Goal: Task Accomplishment & Management: Manage account settings

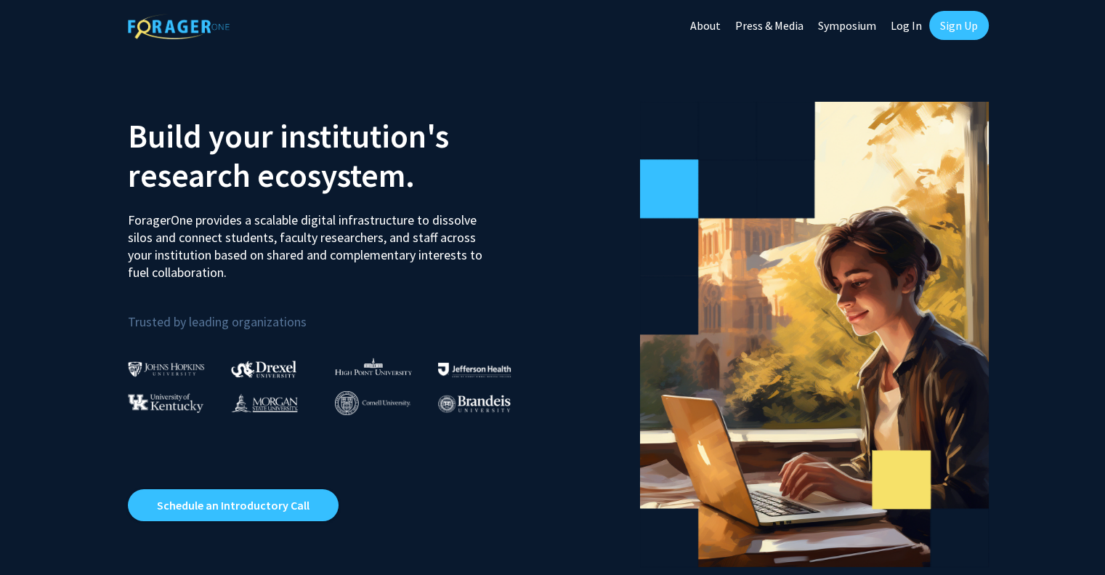
click at [907, 28] on link "Log In" at bounding box center [907, 25] width 46 height 51
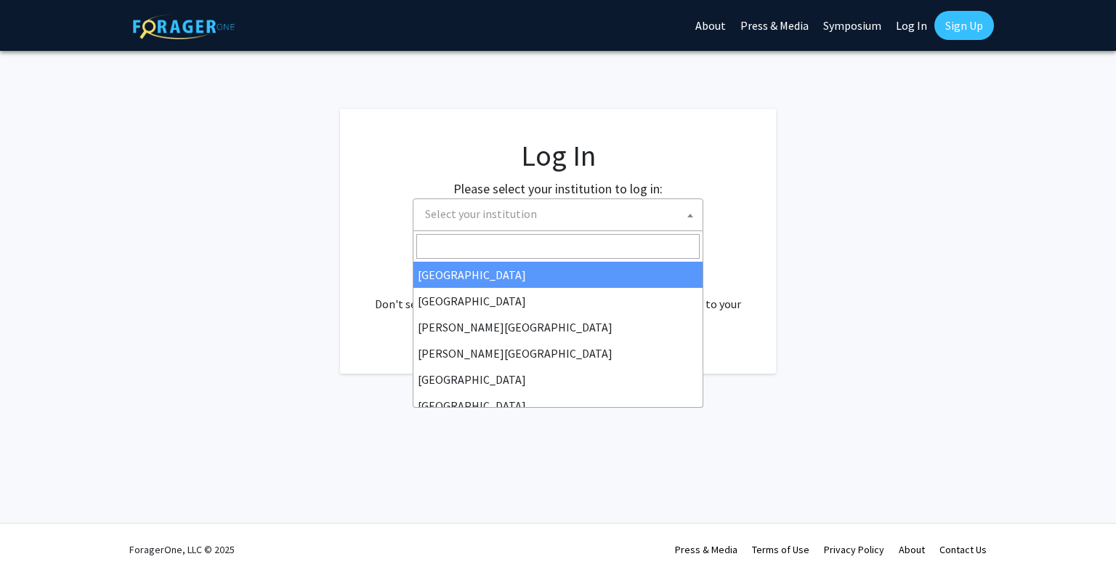
click at [584, 217] on span "Select your institution" at bounding box center [560, 214] width 283 height 30
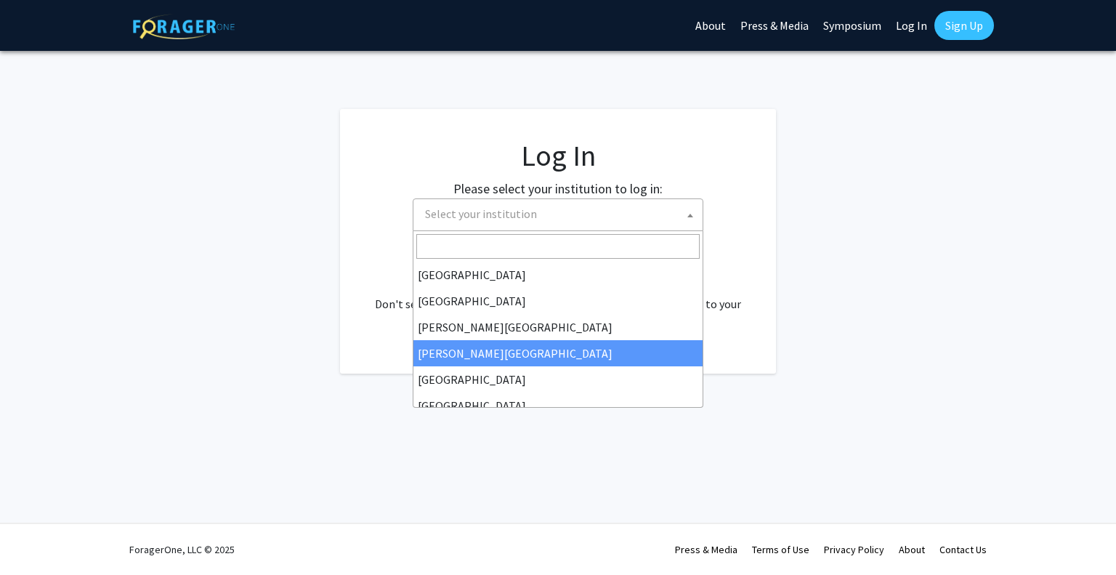
scroll to position [509, 0]
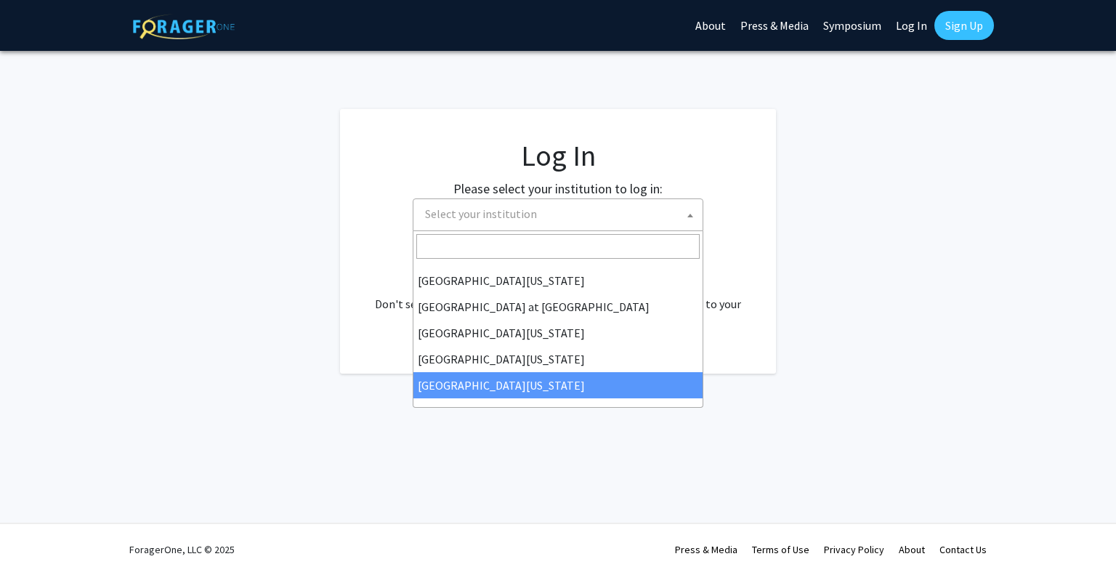
select select "33"
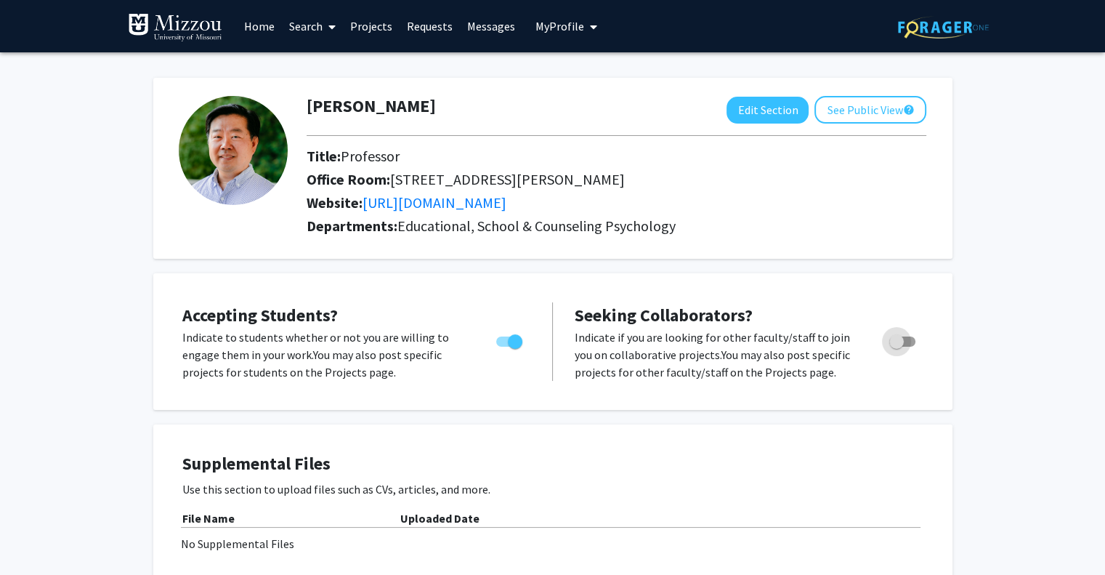
click at [901, 334] on span "Toggle" at bounding box center [896, 341] width 15 height 15
click at [897, 347] on input "Toggle" at bounding box center [896, 347] width 1 height 1
checkbox input "true"
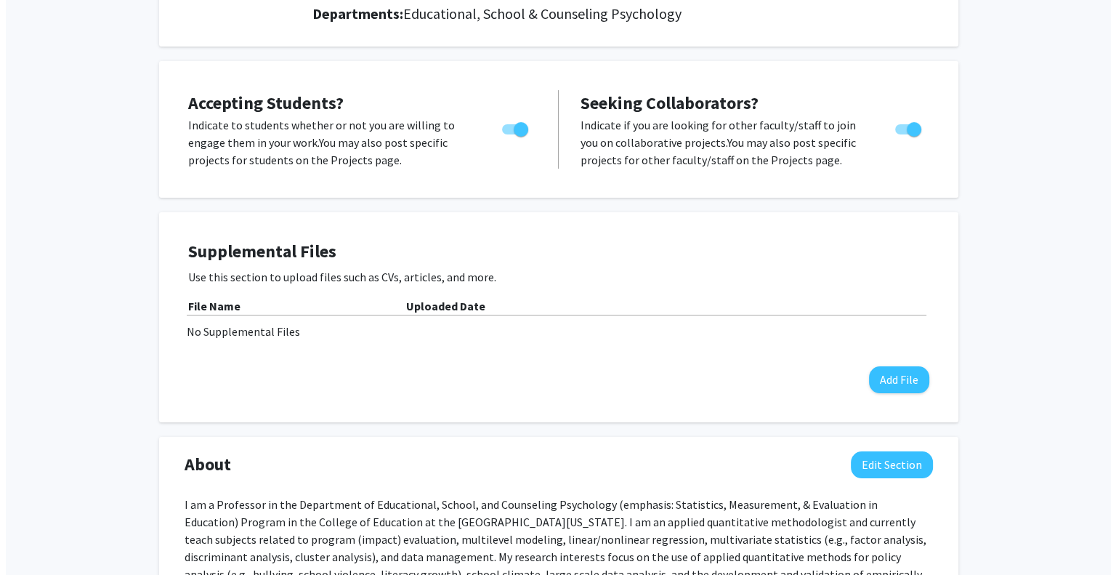
scroll to position [212, 0]
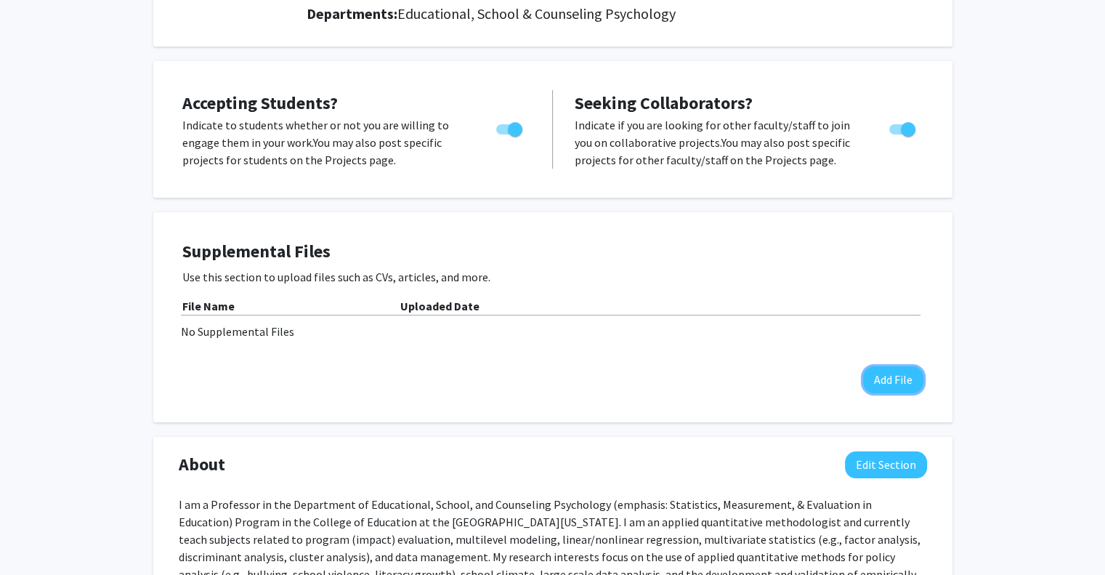
click at [883, 371] on button "Add File" at bounding box center [893, 379] width 60 height 27
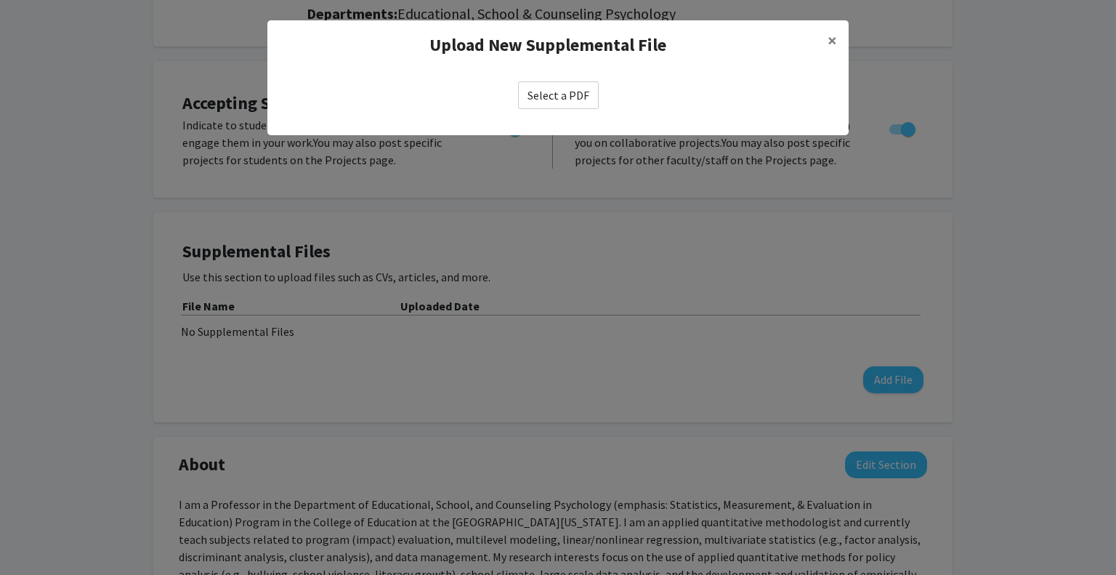
click at [552, 92] on label "Select a PDF" at bounding box center [558, 95] width 81 height 28
click at [0, 0] on input "Select a PDF" at bounding box center [0, 0] width 0 height 0
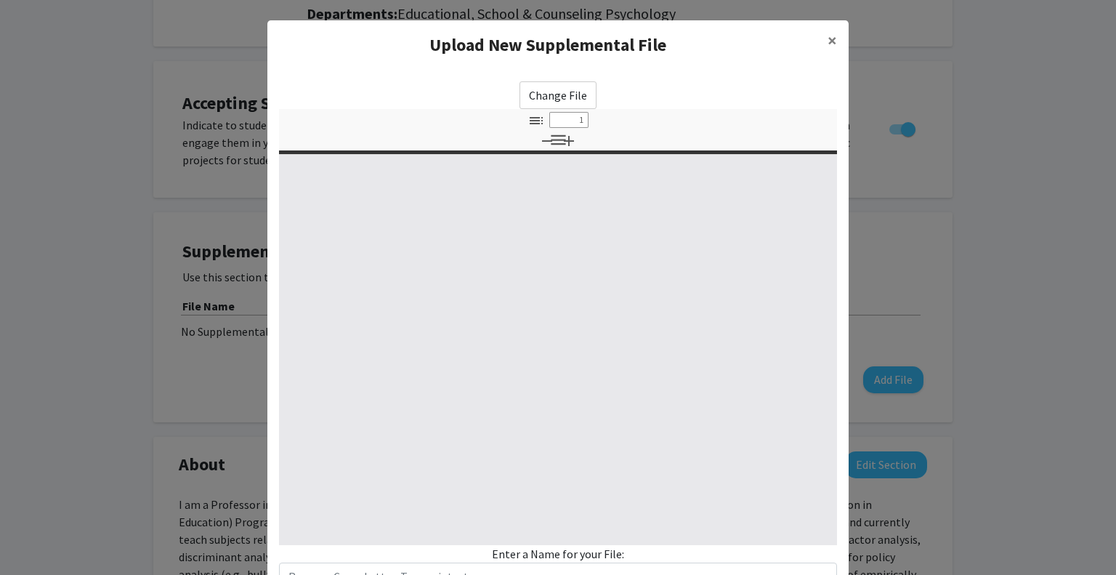
select select "custom"
type input "0"
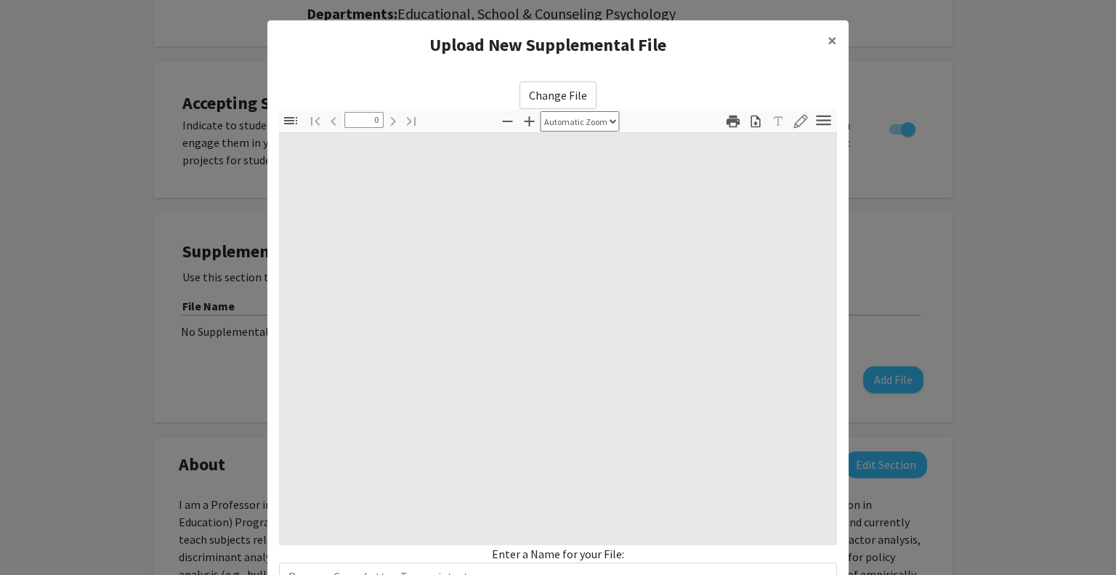
select select "custom"
type input "1"
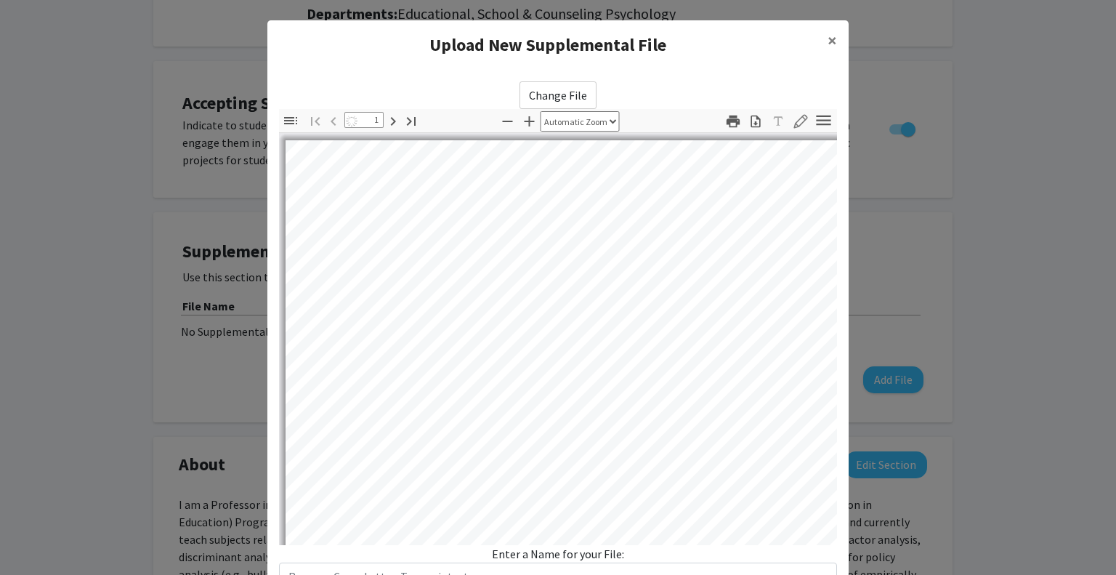
select select "auto"
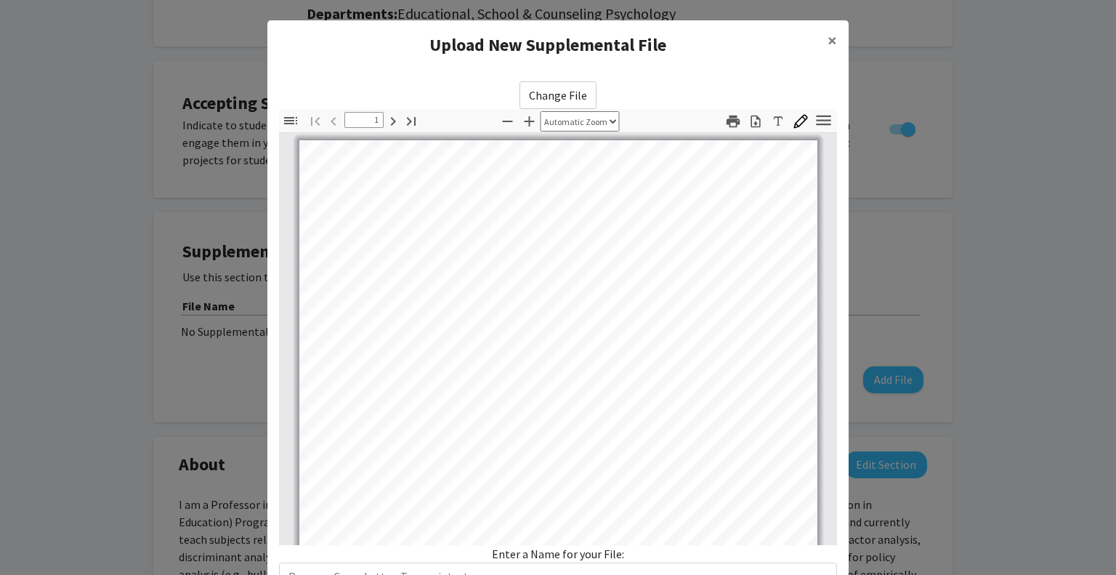
scroll to position [288, 0]
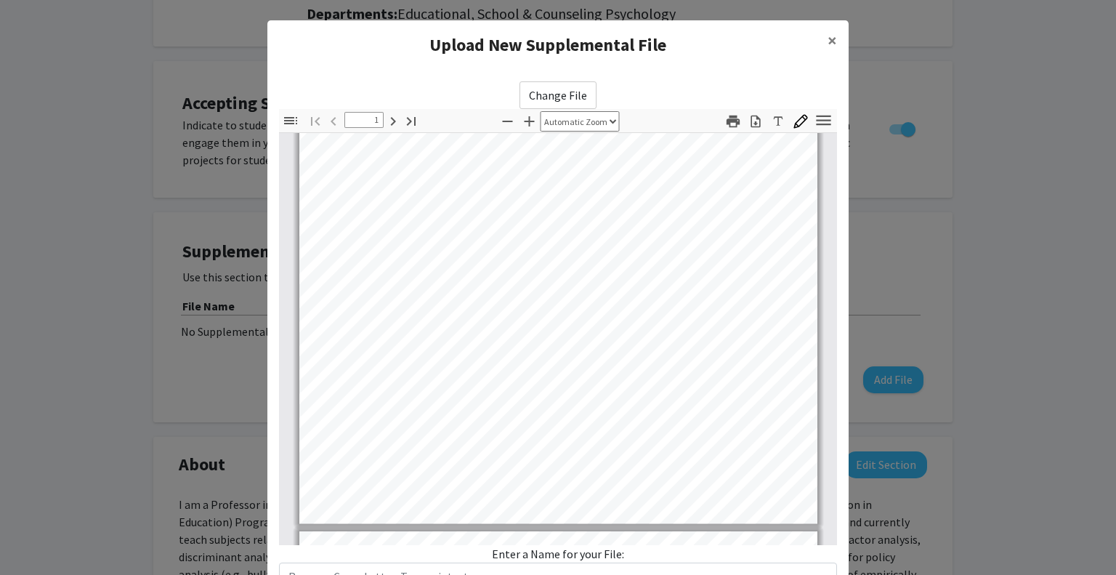
click at [594, 559] on div "Enter a Name for your File:" at bounding box center [558, 567] width 558 height 45
click at [616, 556] on div "Change File Thumbnails Document Outline Attachments Layers Current Outline Item…" at bounding box center [558, 335] width 558 height 509
click at [616, 556] on div "Enter a Name for your File:" at bounding box center [558, 567] width 558 height 45
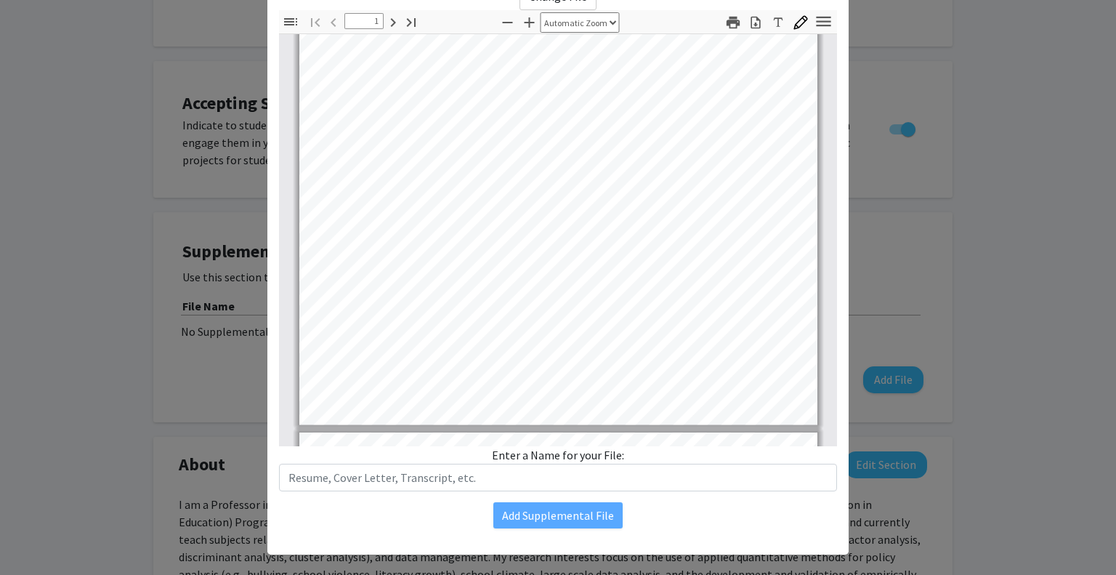
scroll to position [113, 0]
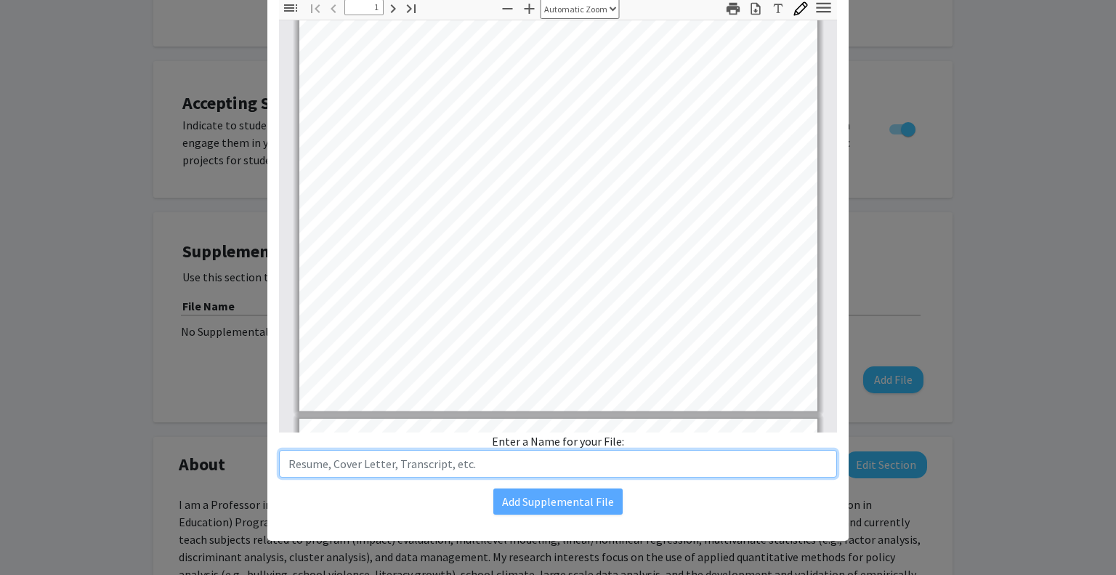
click at [606, 456] on input "text" at bounding box center [558, 464] width 558 height 28
type input "Resume"
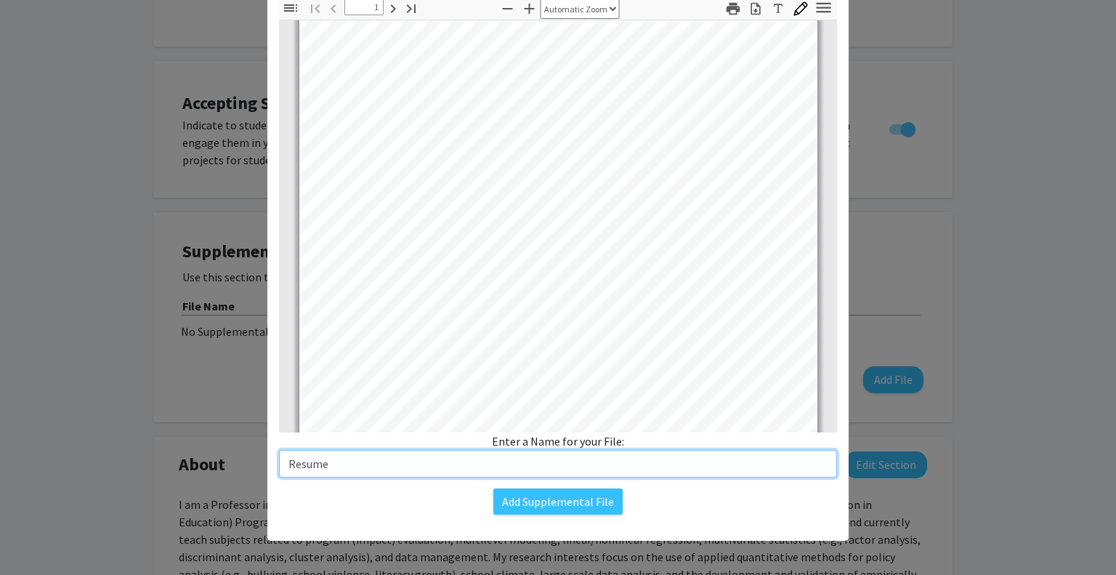
type input "2"
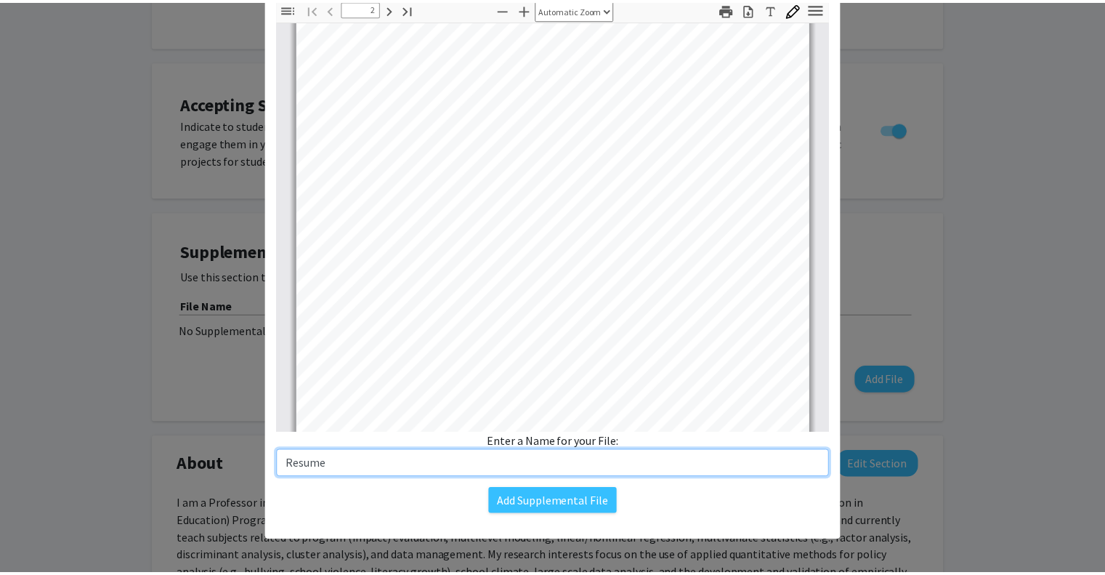
scroll to position [535, 0]
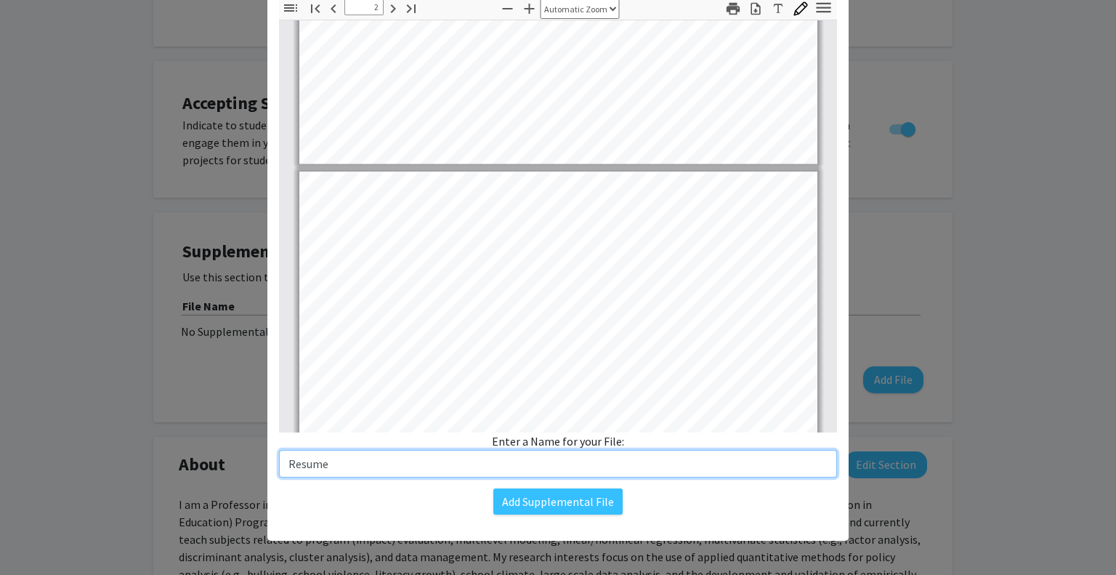
type input "Resume"
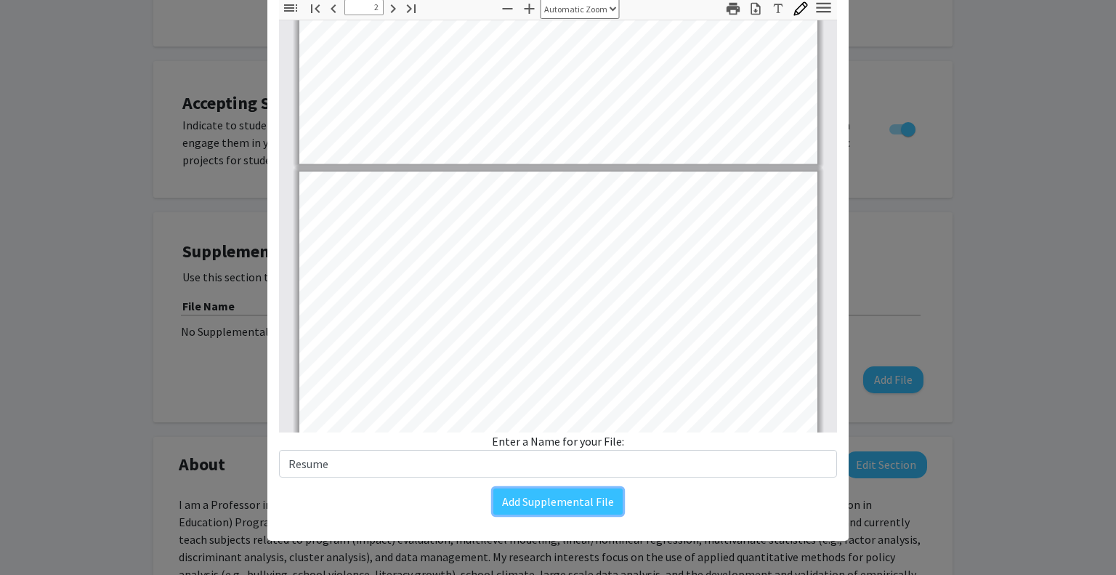
click at [563, 494] on button "Add Supplemental File" at bounding box center [557, 501] width 129 height 26
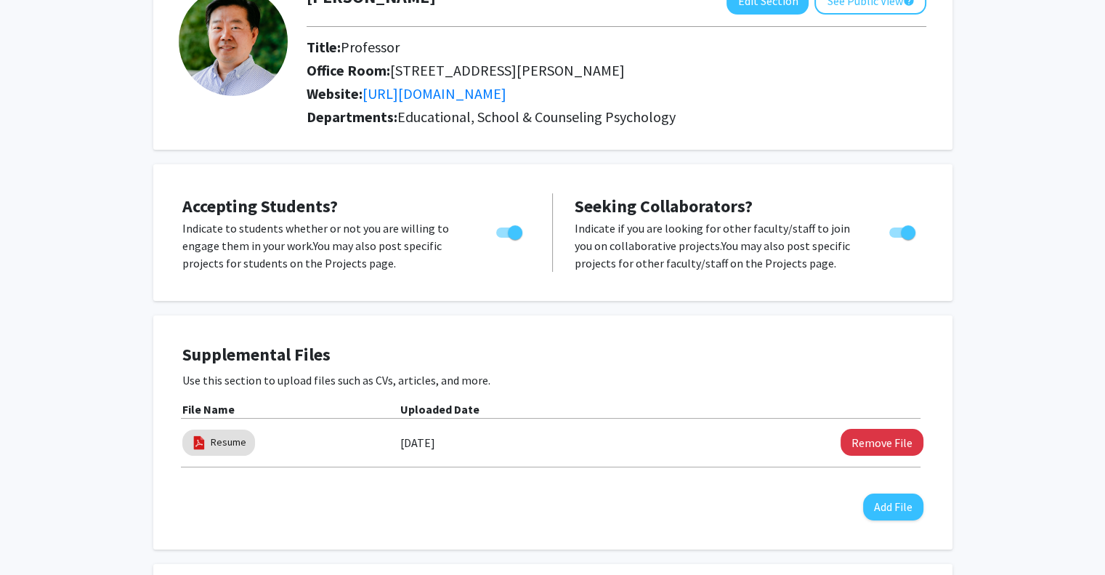
scroll to position [0, 0]
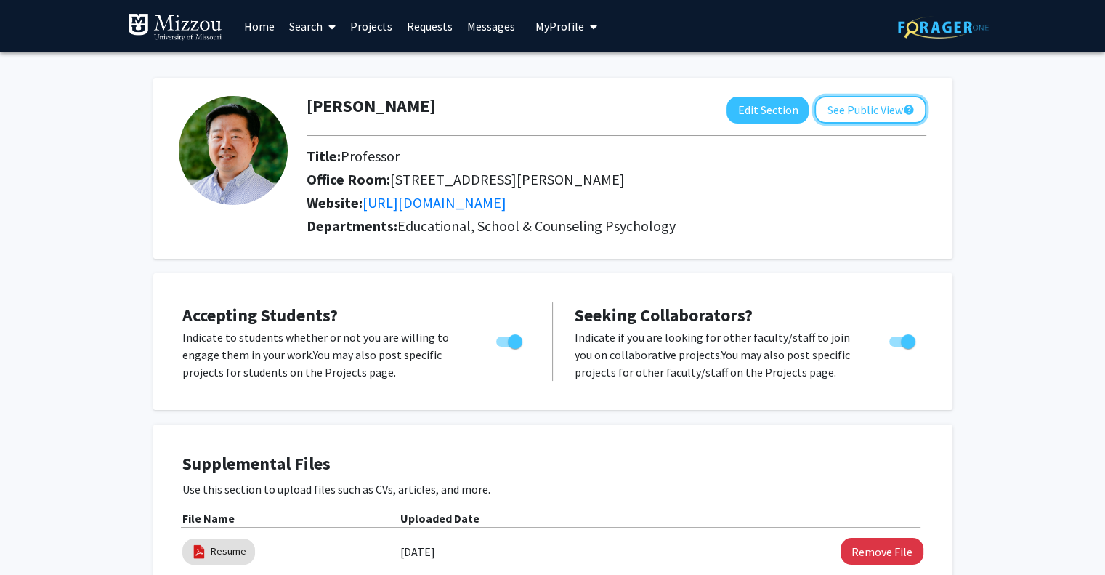
click at [865, 102] on button "See Public View help" at bounding box center [870, 110] width 112 height 28
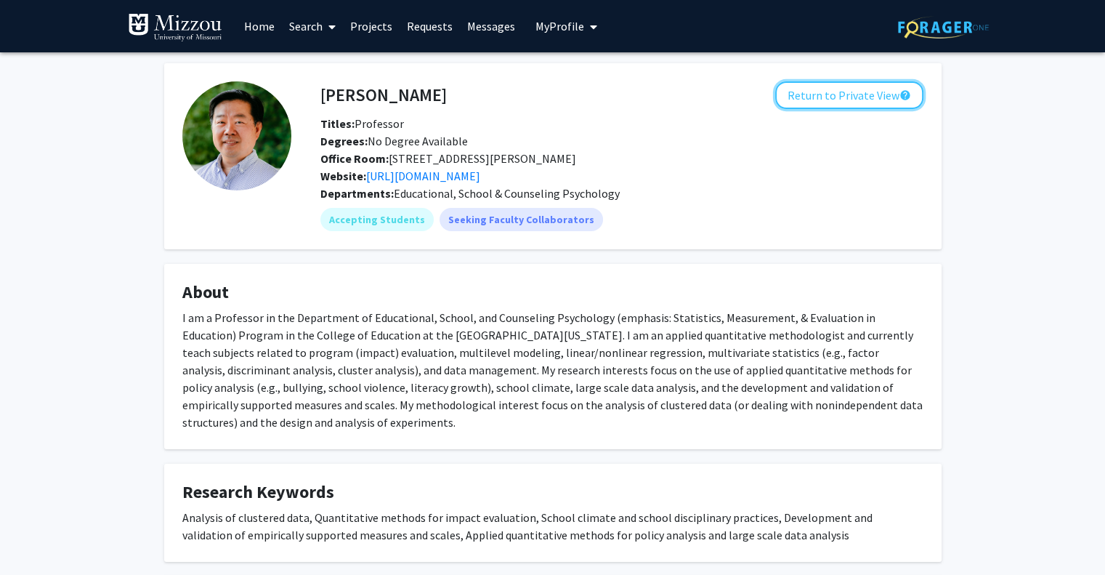
click at [843, 100] on button "Return to Private View help" at bounding box center [849, 95] width 148 height 28
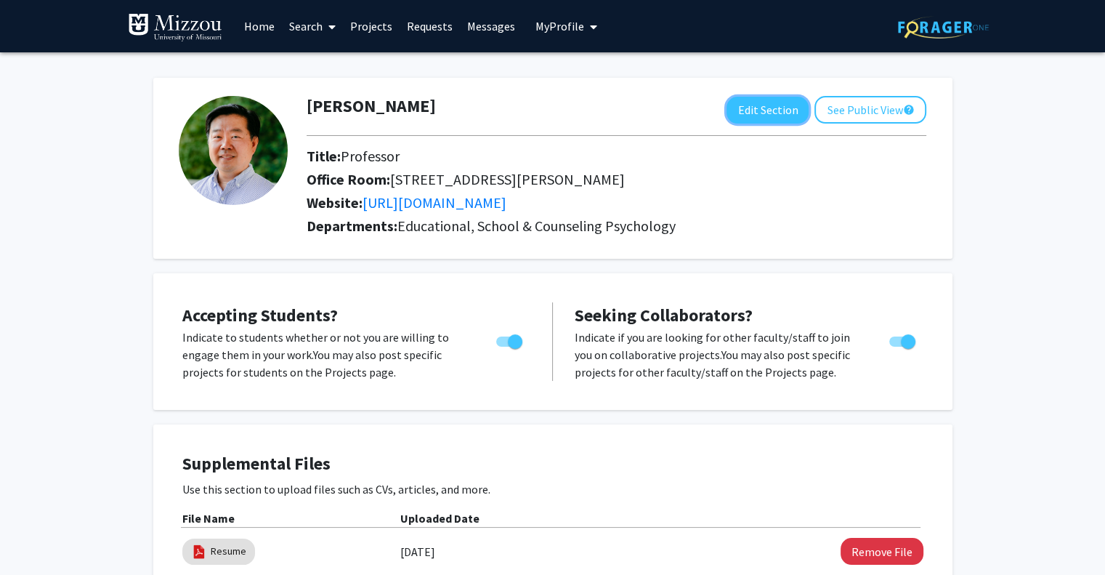
click at [776, 110] on button "Edit Section" at bounding box center [768, 110] width 82 height 27
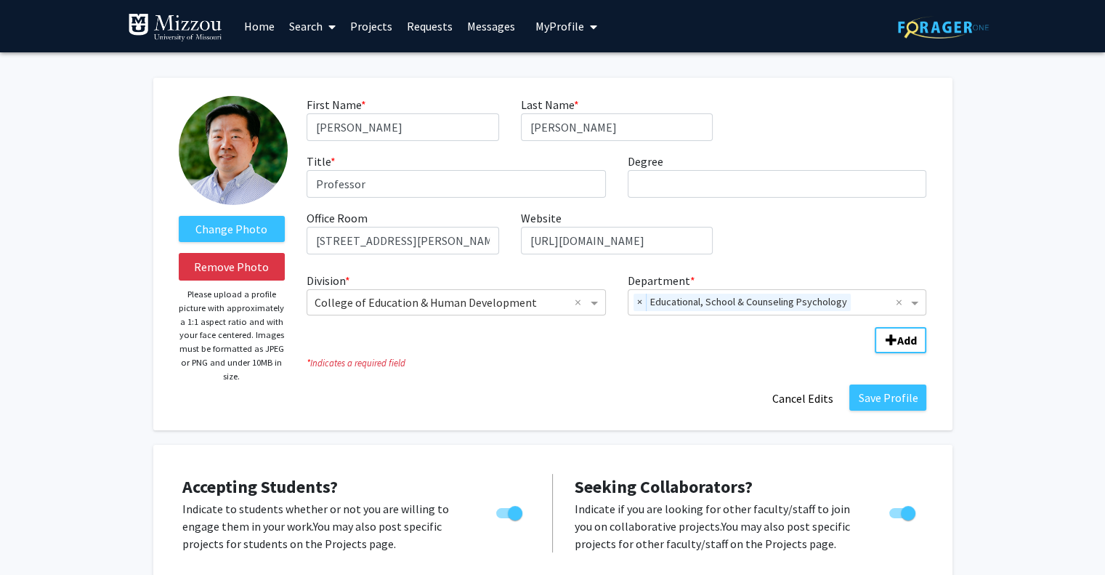
scroll to position [36, 0]
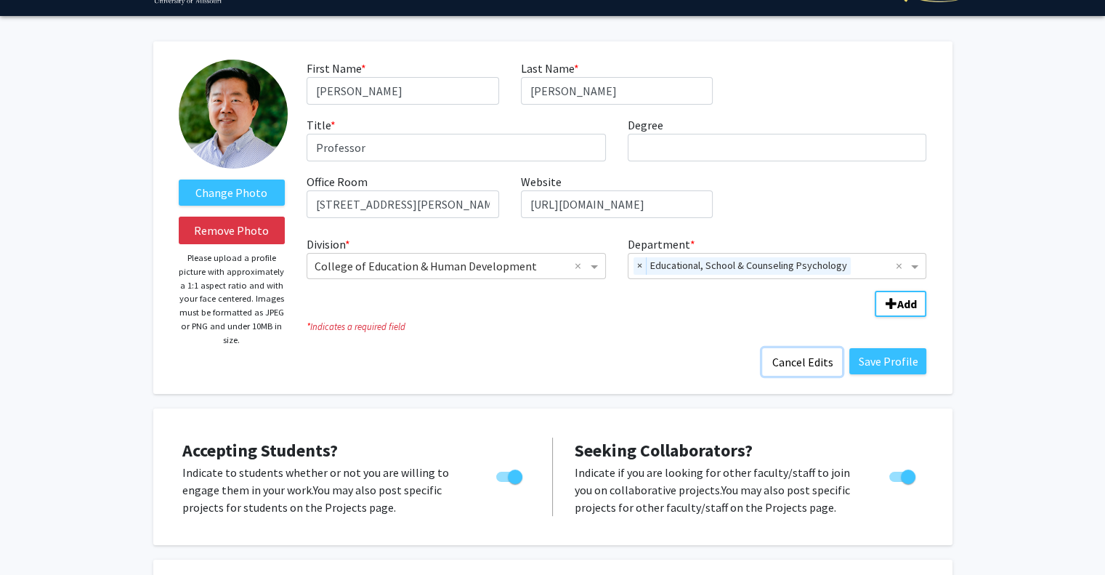
click at [808, 356] on button "Cancel Edits" at bounding box center [802, 362] width 80 height 28
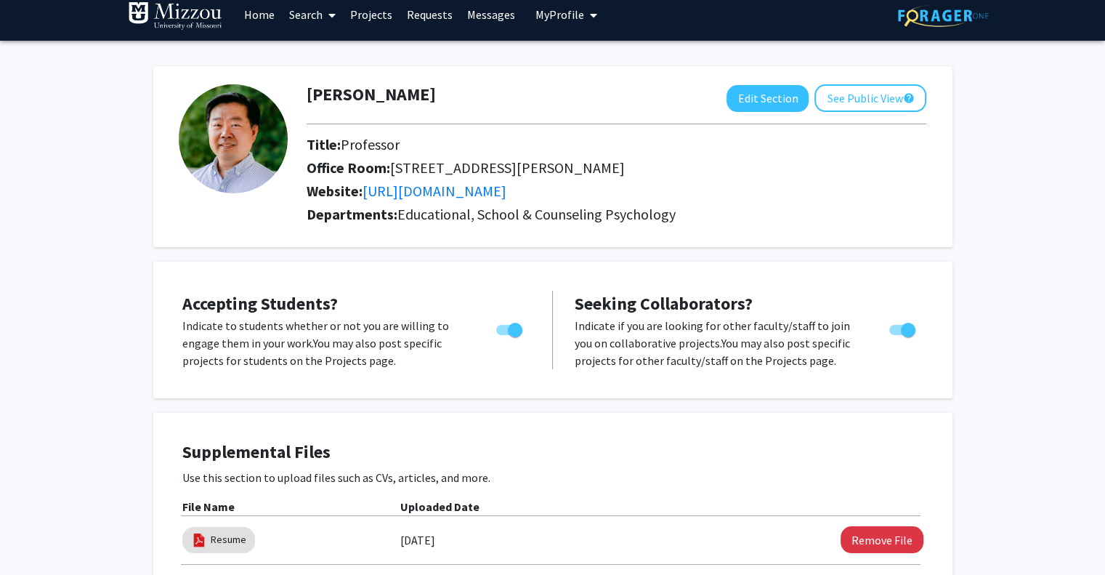
scroll to position [12, 0]
